Goal: Task Accomplishment & Management: Manage account settings

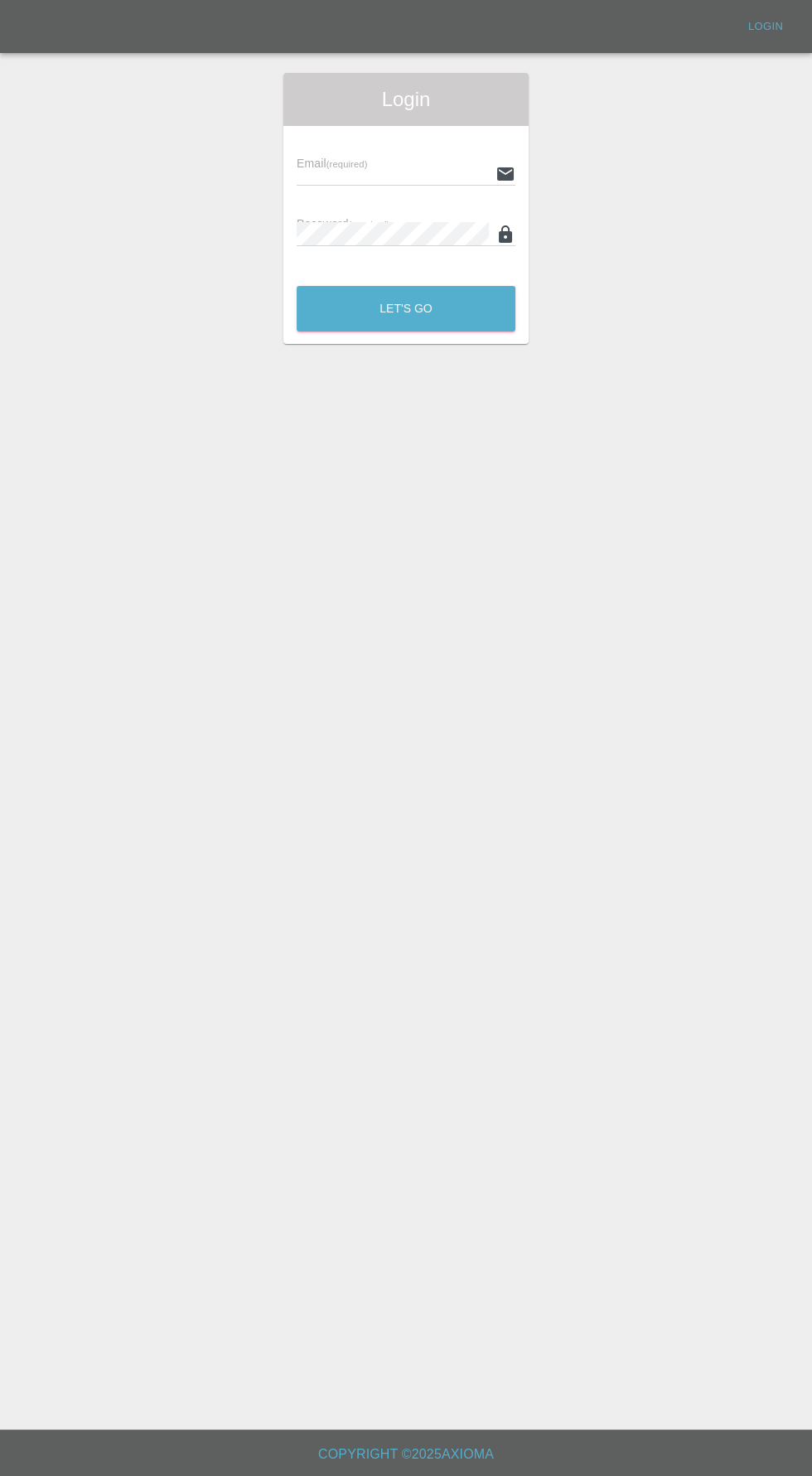
click at [376, 163] on input "text" at bounding box center [393, 174] width 192 height 24
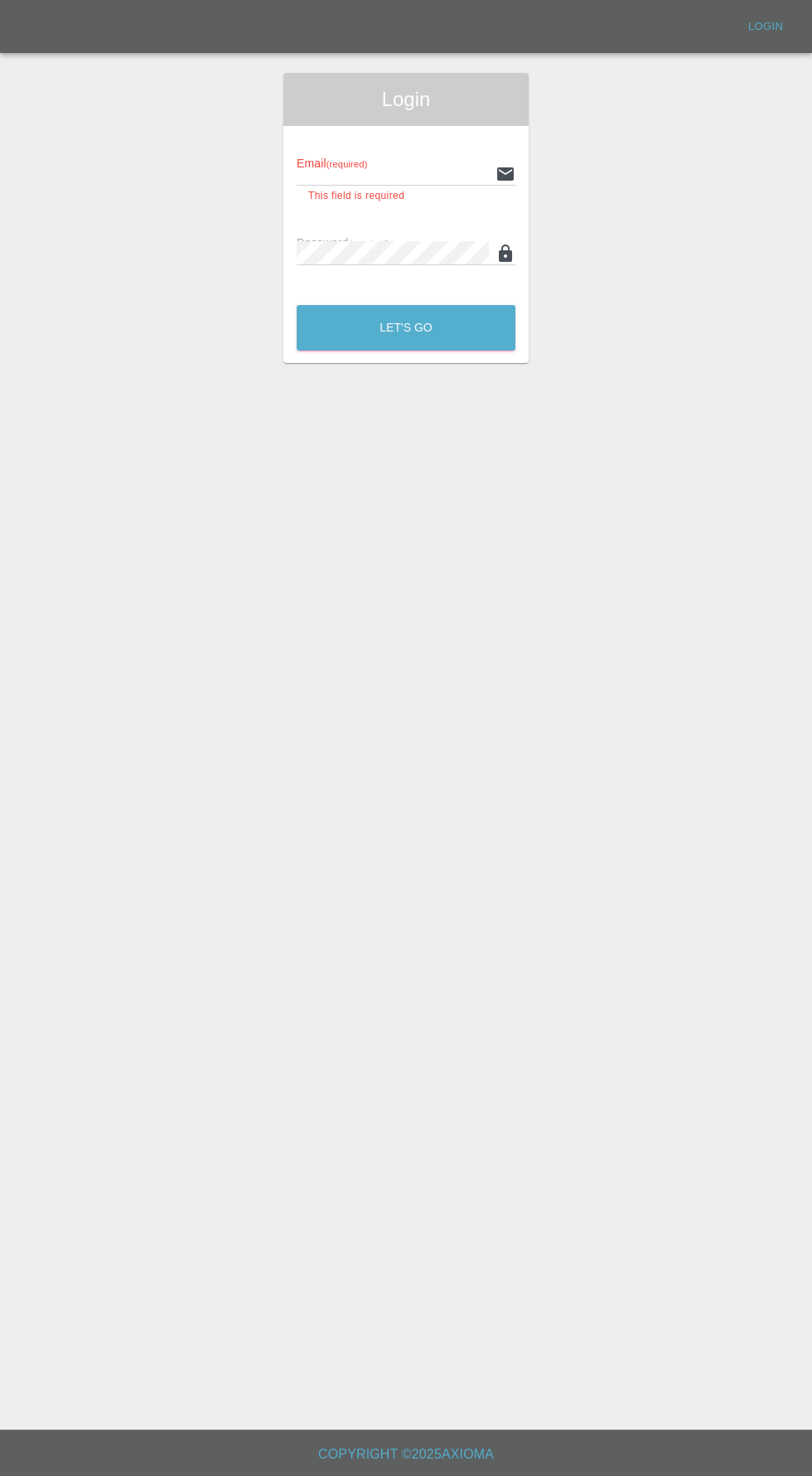
type input "[EMAIL_ADDRESS][DOMAIN_NAME]"
click at [297, 305] on button "Let's Go" at bounding box center [406, 328] width 219 height 45
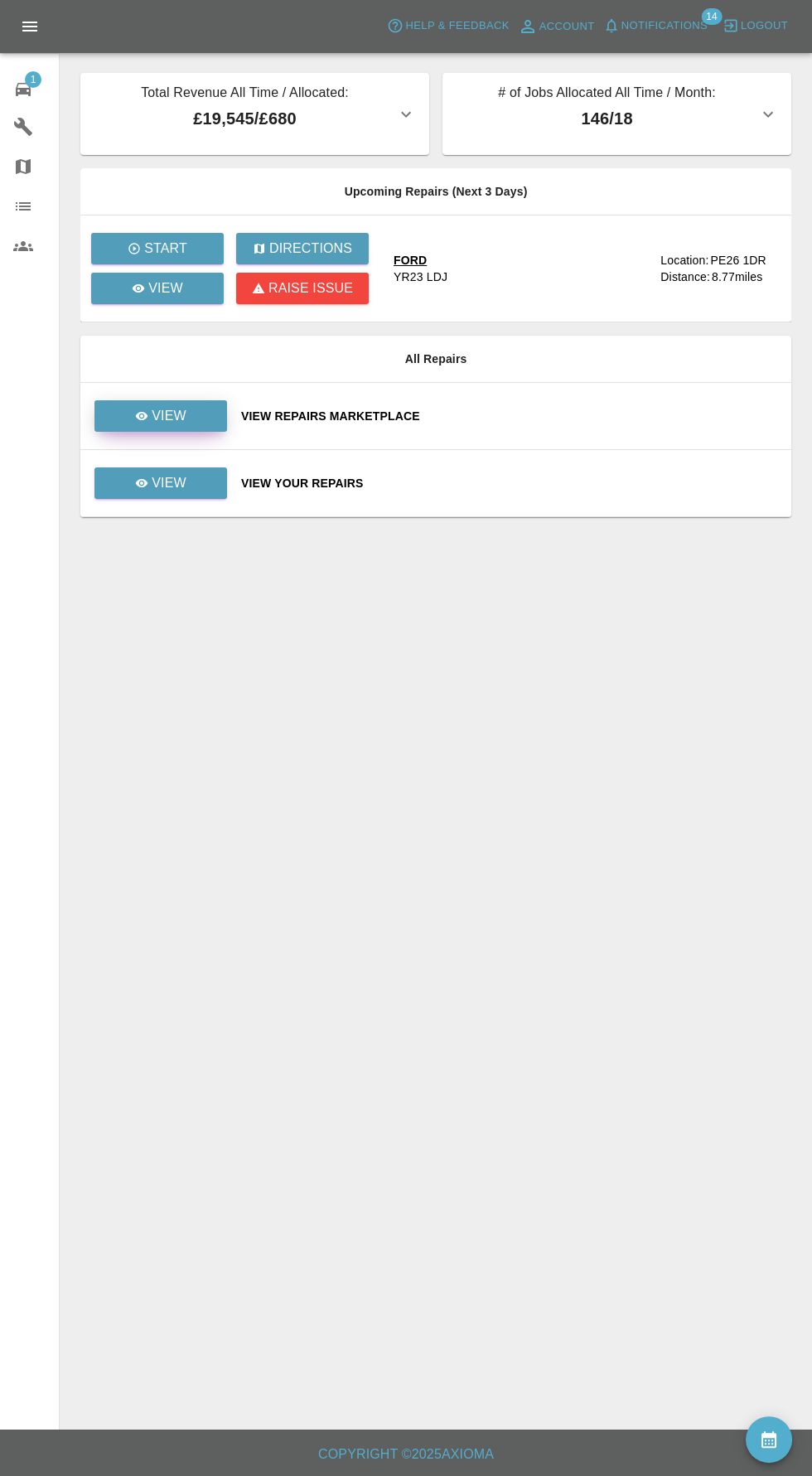
click at [196, 404] on link "View" at bounding box center [161, 416] width 133 height 31
click at [143, 496] on link "View" at bounding box center [161, 483] width 133 height 31
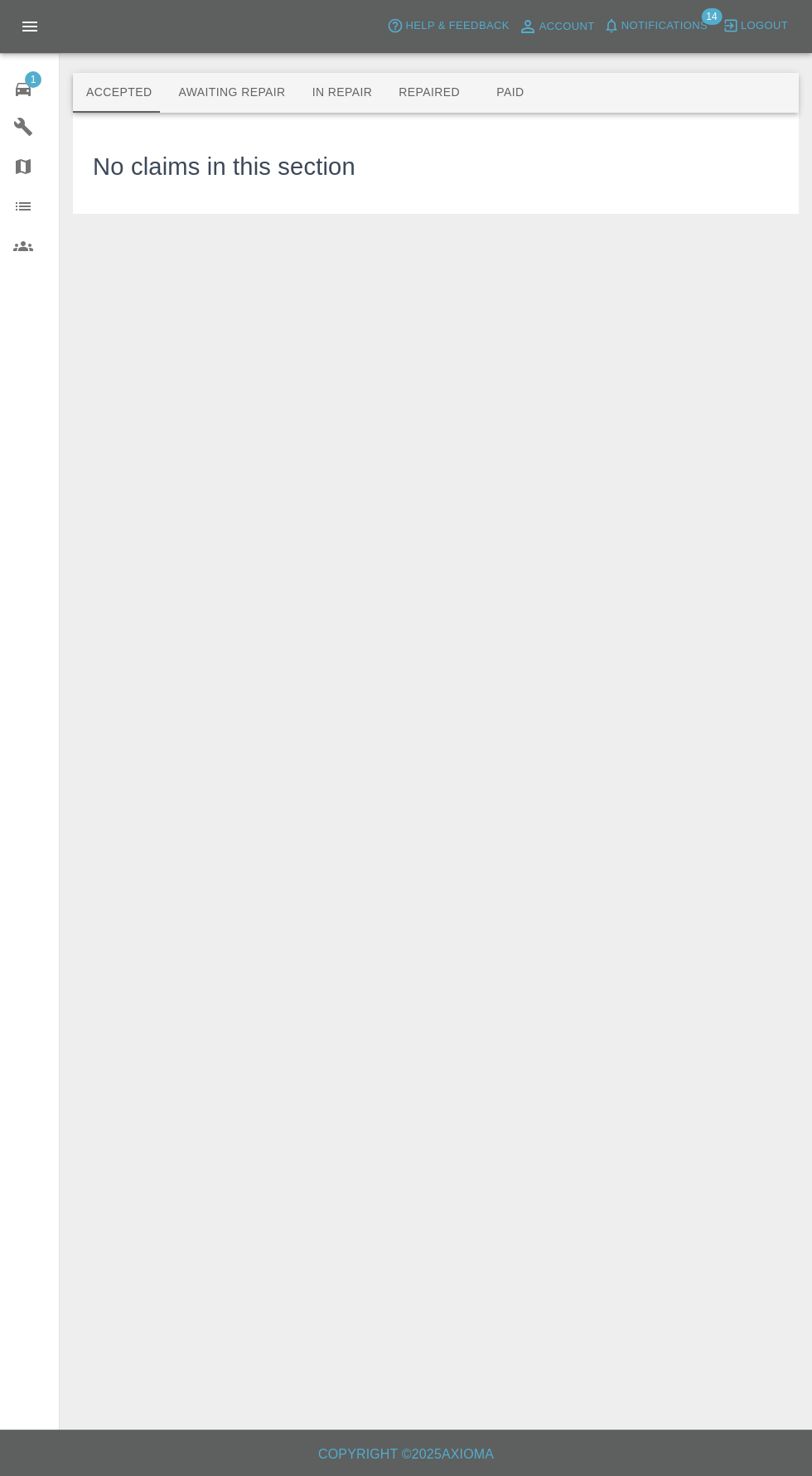
click at [224, 102] on button "Awaiting Repair" at bounding box center [231, 93] width 134 height 40
